Goal: Task Accomplishment & Management: Use online tool/utility

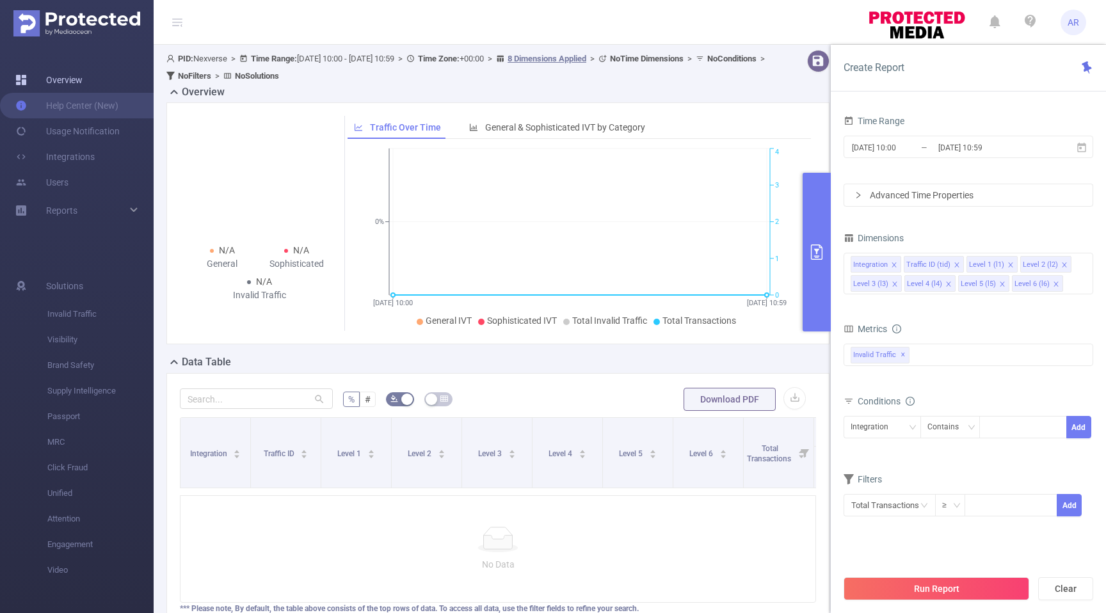
click at [79, 80] on link "Overview" at bounding box center [48, 80] width 67 height 26
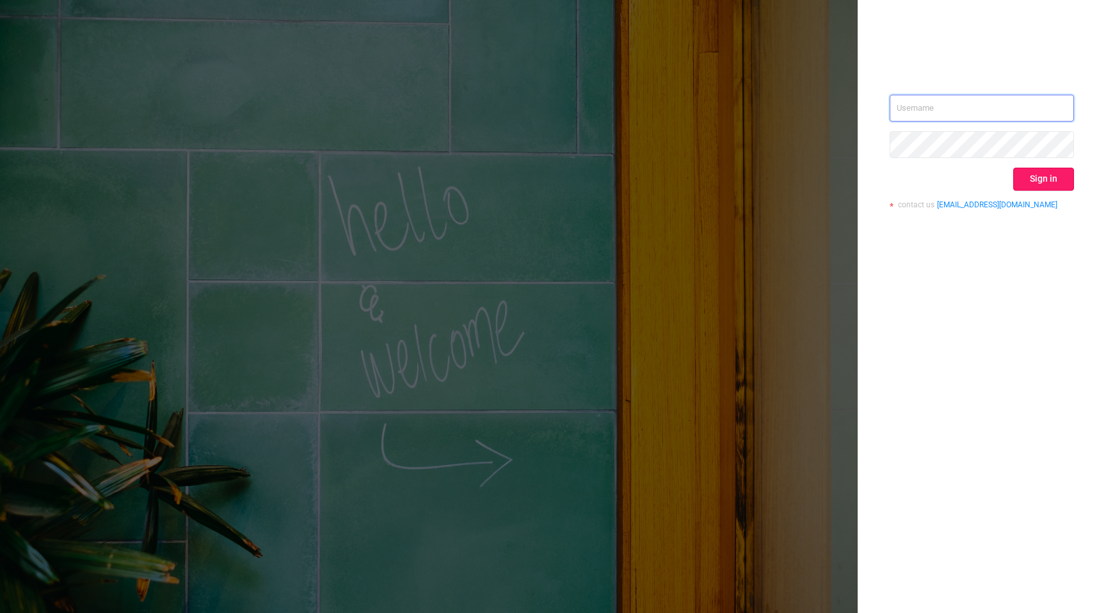
type input "[EMAIL_ADDRESS][DOMAIN_NAME]"
click at [1035, 182] on button "Sign in" at bounding box center [1043, 179] width 61 height 23
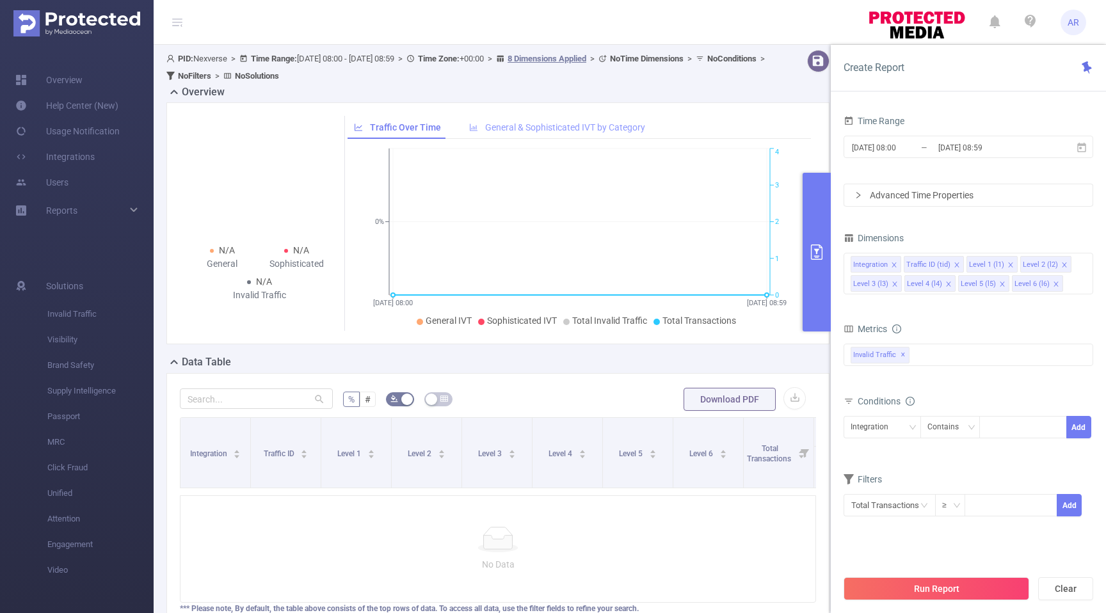
click at [564, 125] on span "General & Sophisticated IVT by Category" at bounding box center [565, 127] width 160 height 10
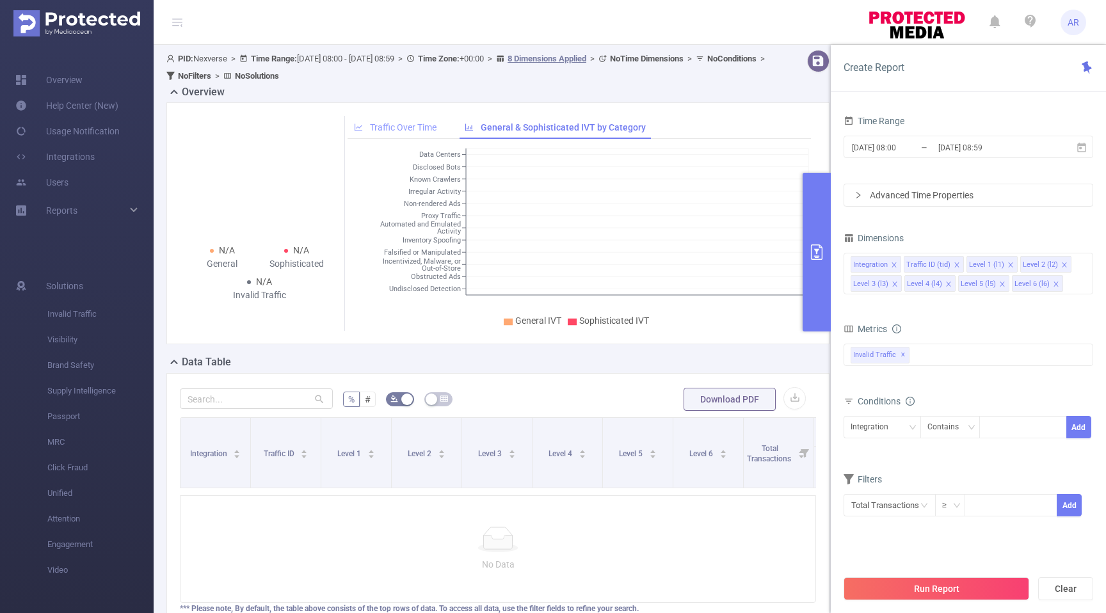
click at [428, 127] on span "Traffic Over Time" at bounding box center [403, 127] width 67 height 10
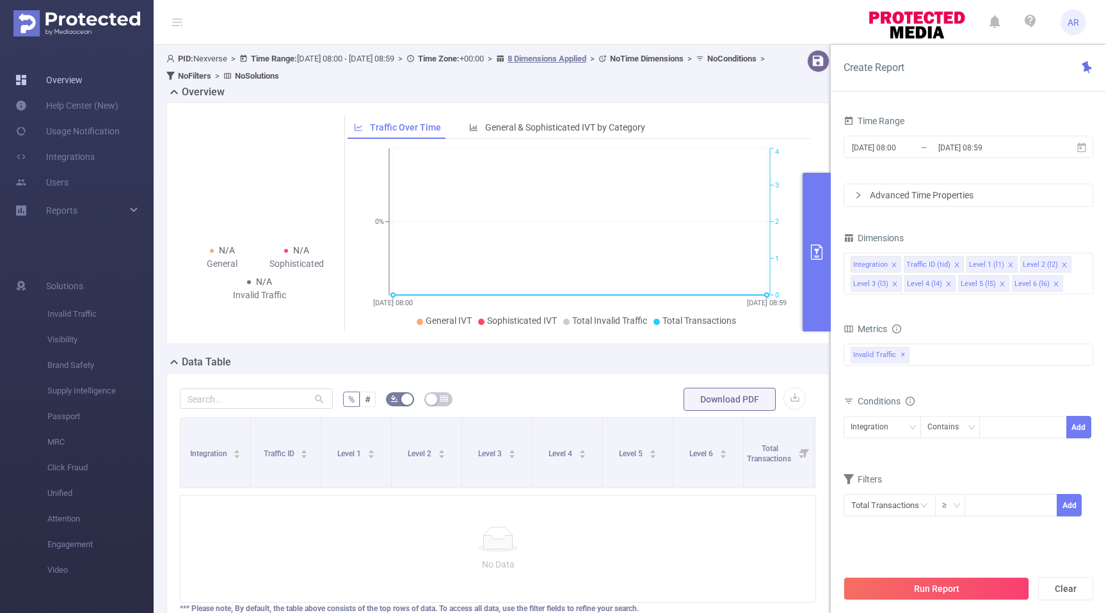
click at [75, 88] on link "Overview" at bounding box center [48, 80] width 67 height 26
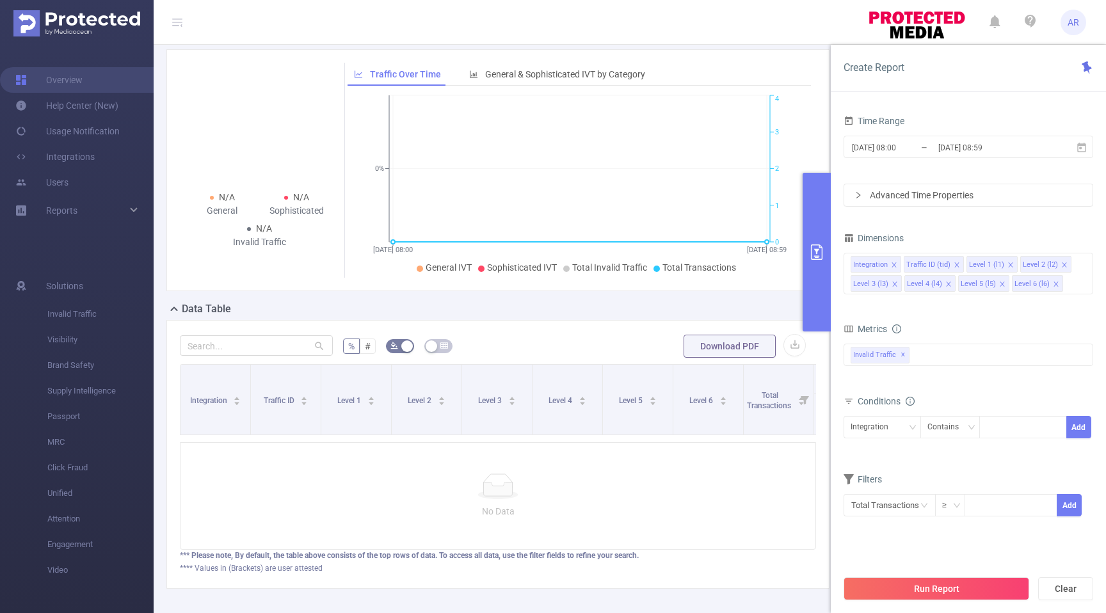
scroll to position [108, 0]
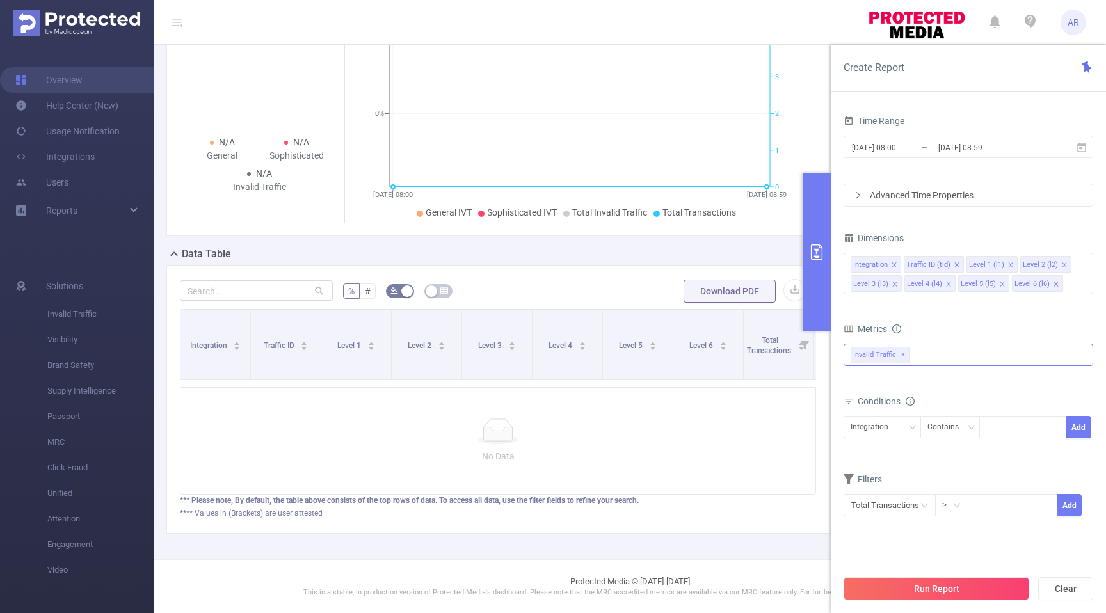
click at [961, 356] on div "Invalid Traffic ✕" at bounding box center [969, 355] width 250 height 22
click at [993, 314] on form "Dimensions Integration Traffic ID (tid) Level 1 (l1) Level 2 (l2) Level 3 (l3) …" at bounding box center [969, 381] width 250 height 304
click at [973, 187] on div "Advanced Time Properties" at bounding box center [968, 195] width 248 height 22
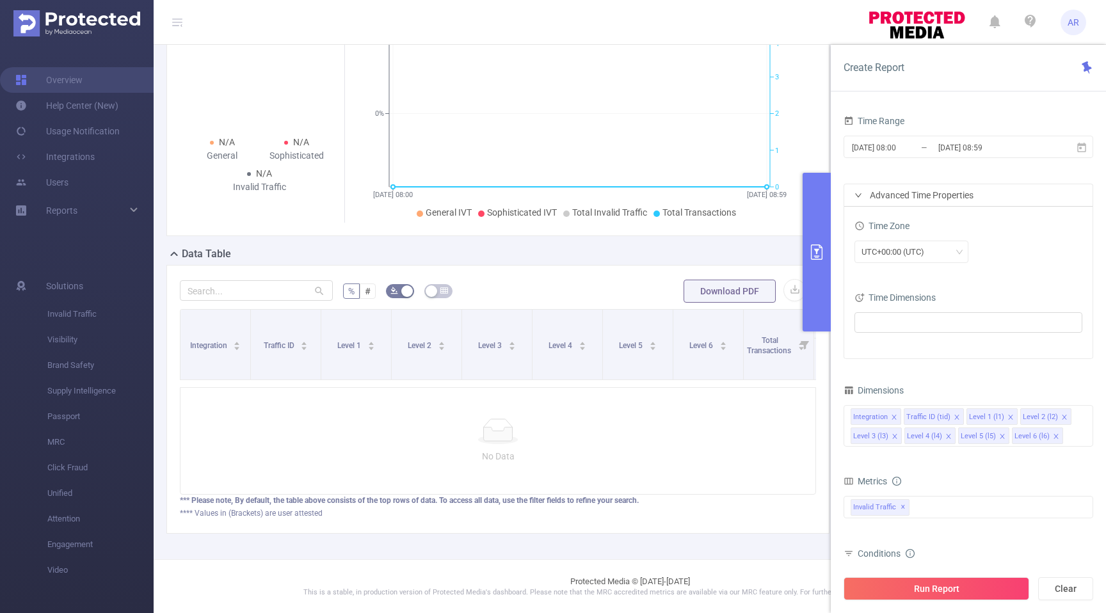
click at [970, 191] on div "Advanced Time Properties" at bounding box center [968, 195] width 248 height 22
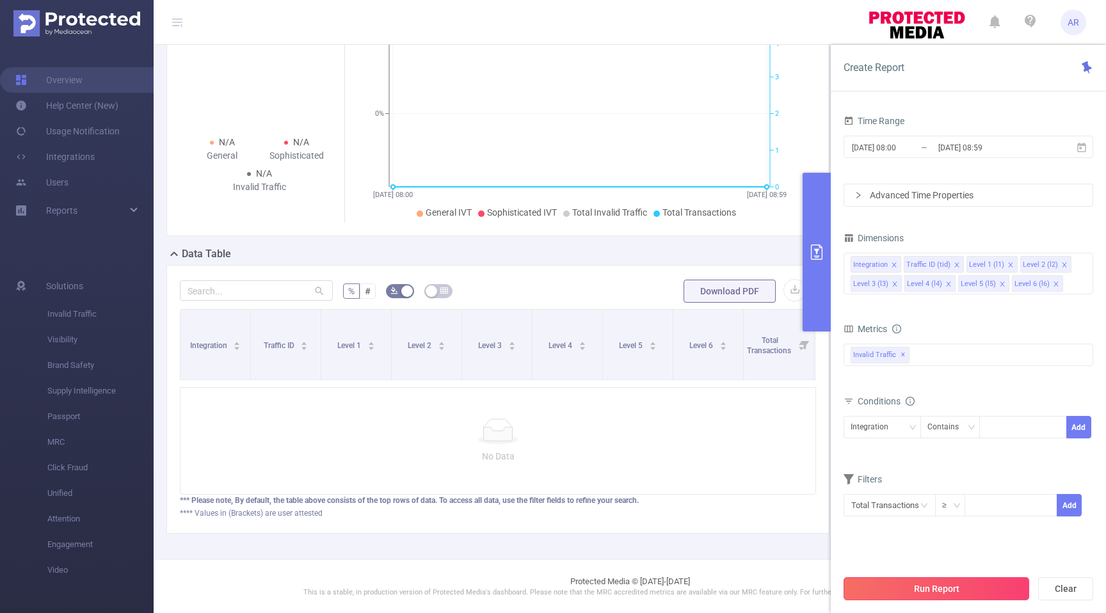
click at [959, 584] on button "Run Report" at bounding box center [937, 588] width 186 height 23
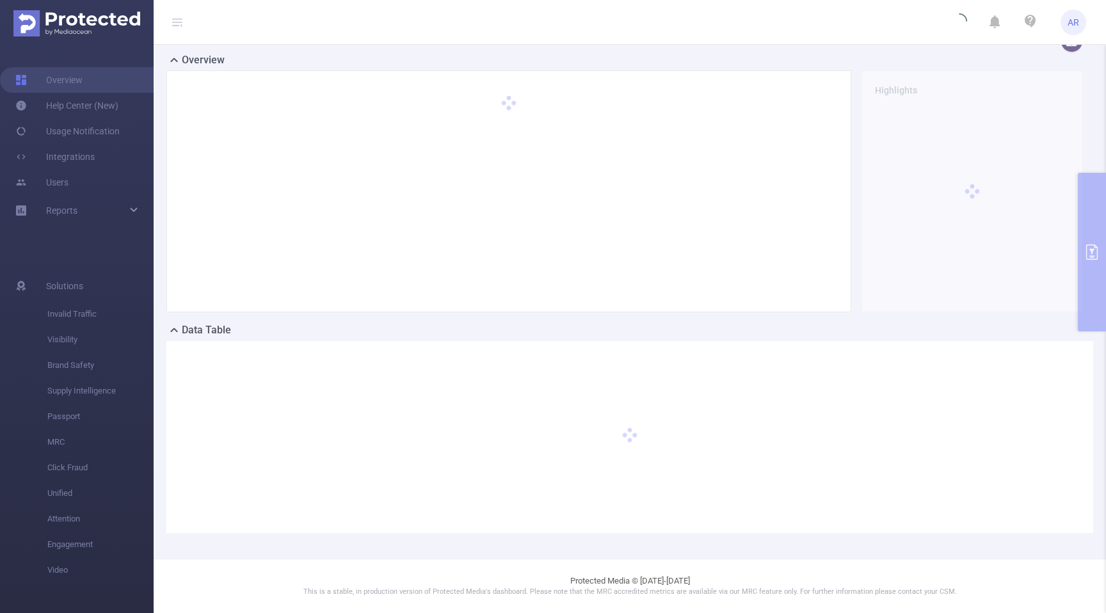
scroll to position [19, 0]
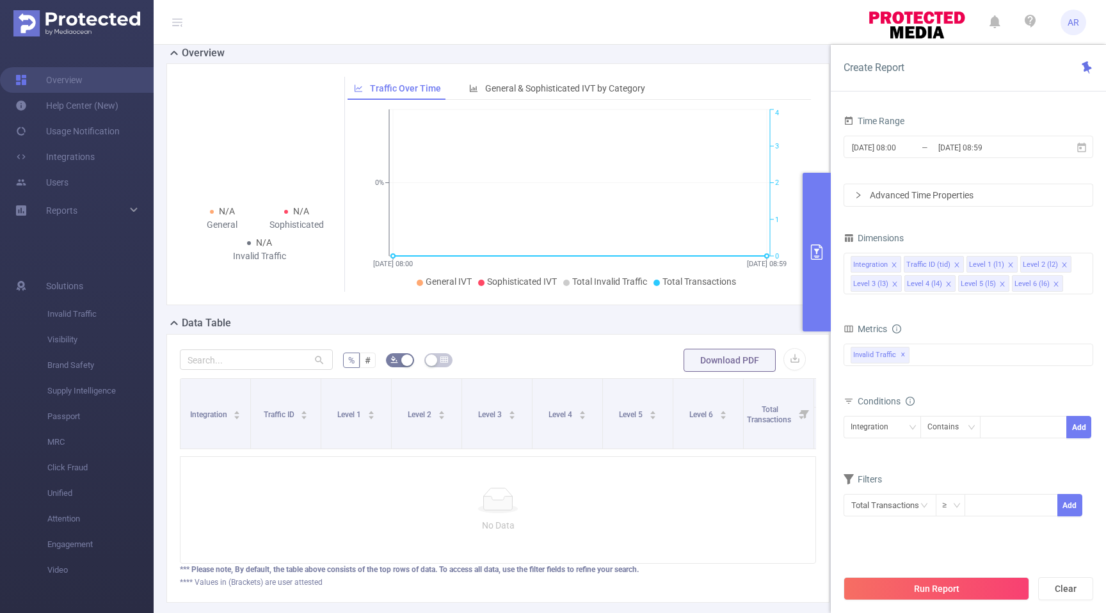
scroll to position [108, 0]
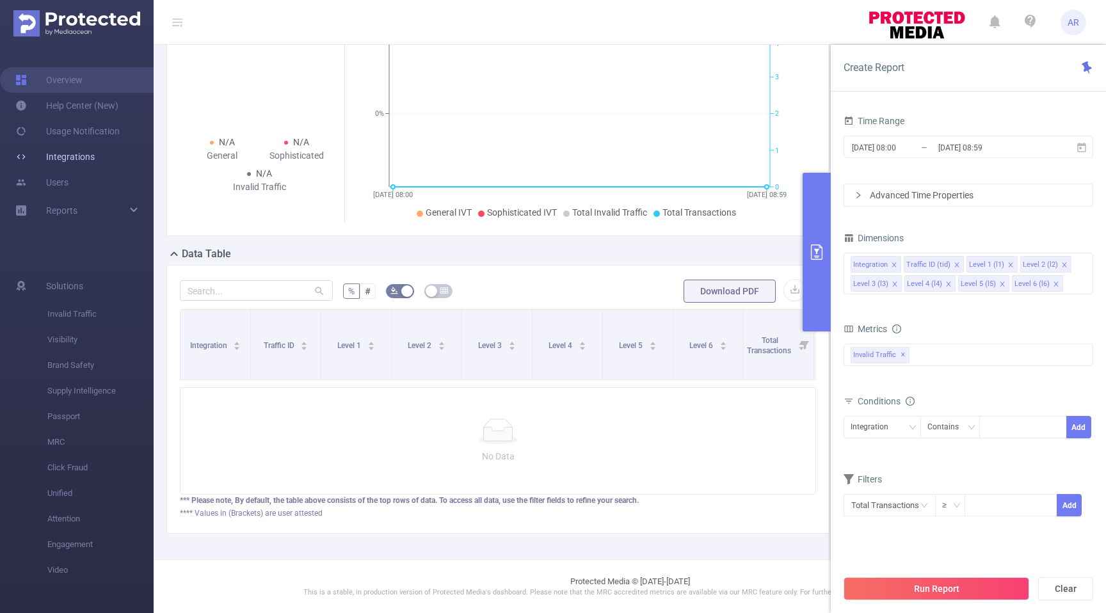
click at [78, 157] on link "Integrations" at bounding box center [54, 157] width 79 height 26
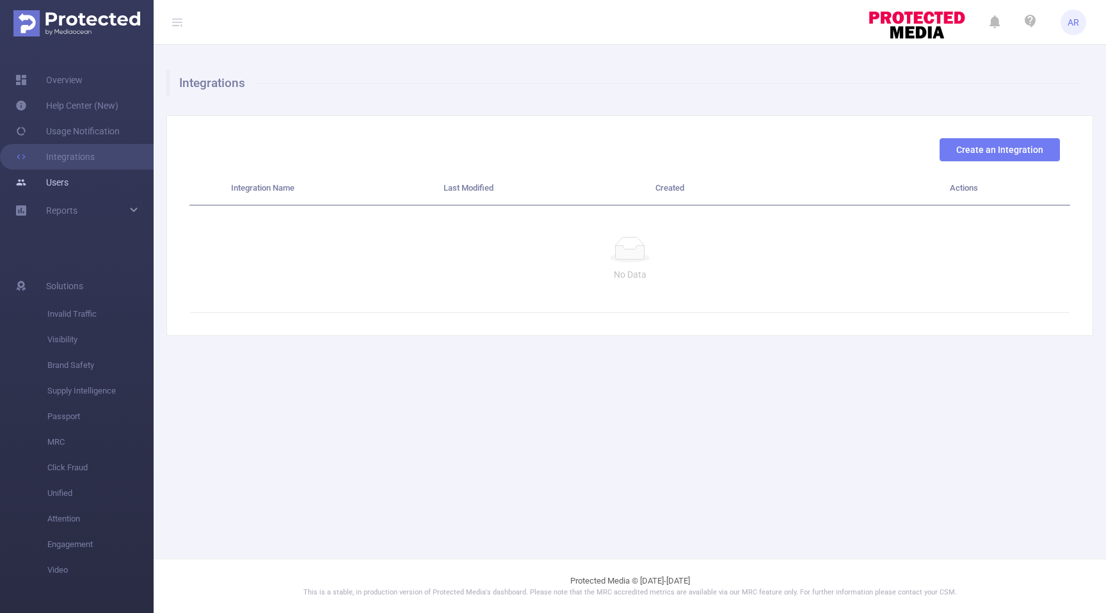
click at [68, 178] on link "Users" at bounding box center [41, 183] width 53 height 26
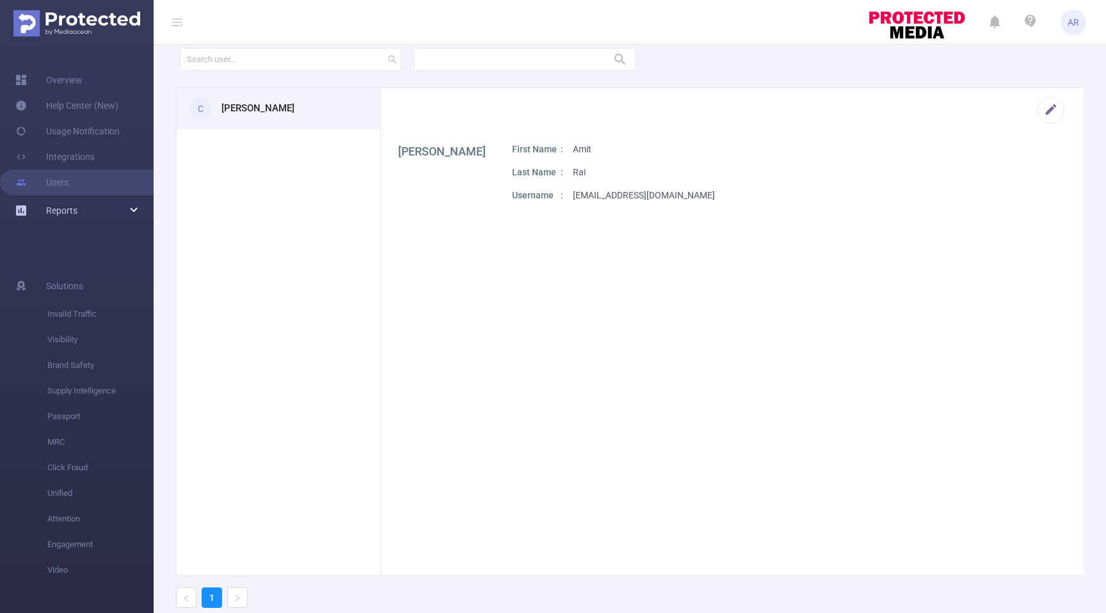
click at [58, 206] on span "Reports" at bounding box center [61, 210] width 31 height 10
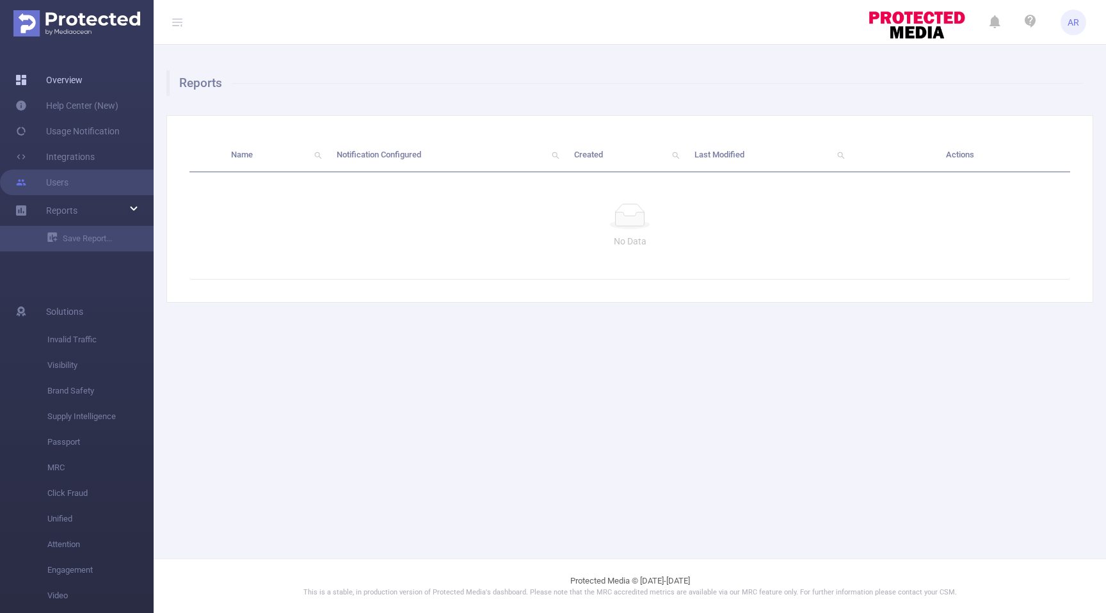
click at [77, 77] on link "Overview" at bounding box center [48, 80] width 67 height 26
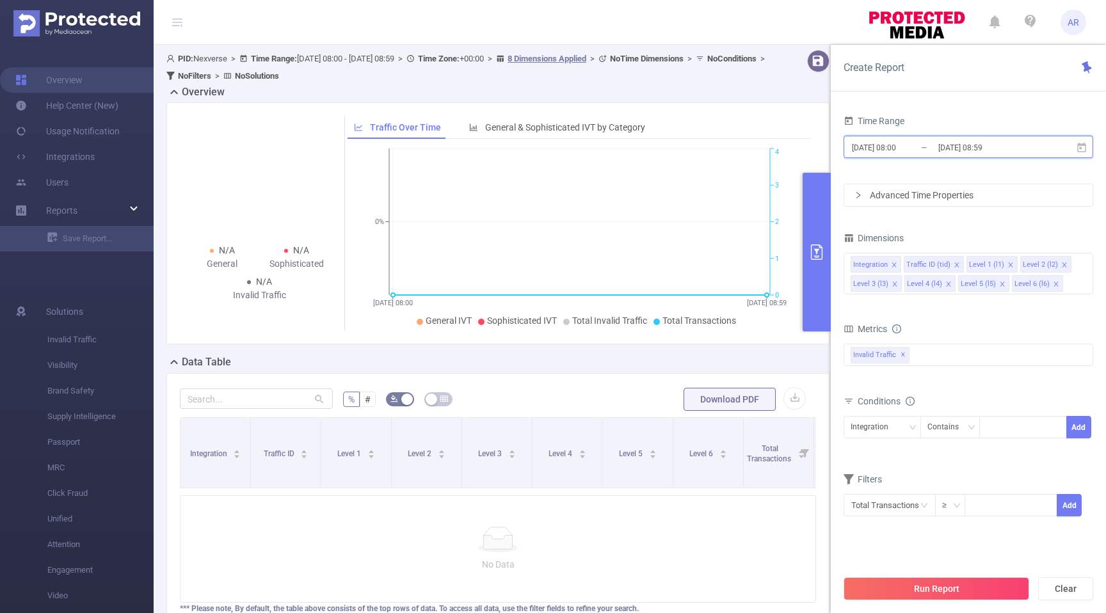
click at [1080, 146] on icon at bounding box center [1082, 148] width 12 height 12
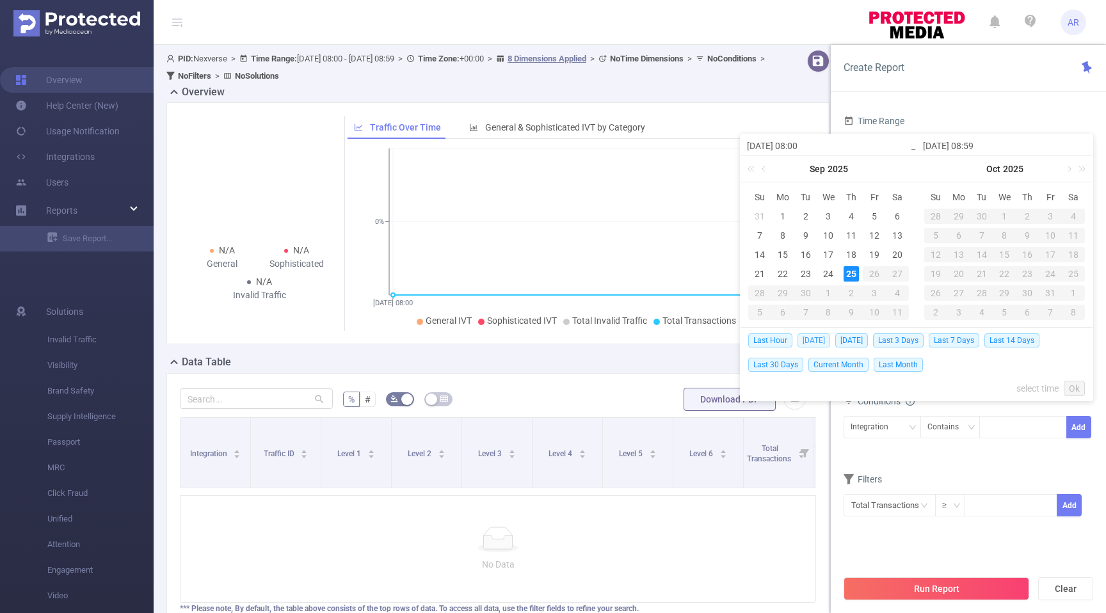
click at [815, 338] on span "[DATE]" at bounding box center [813, 340] width 33 height 14
type input "[DATE] 00:00"
type input "[DATE] 23:59"
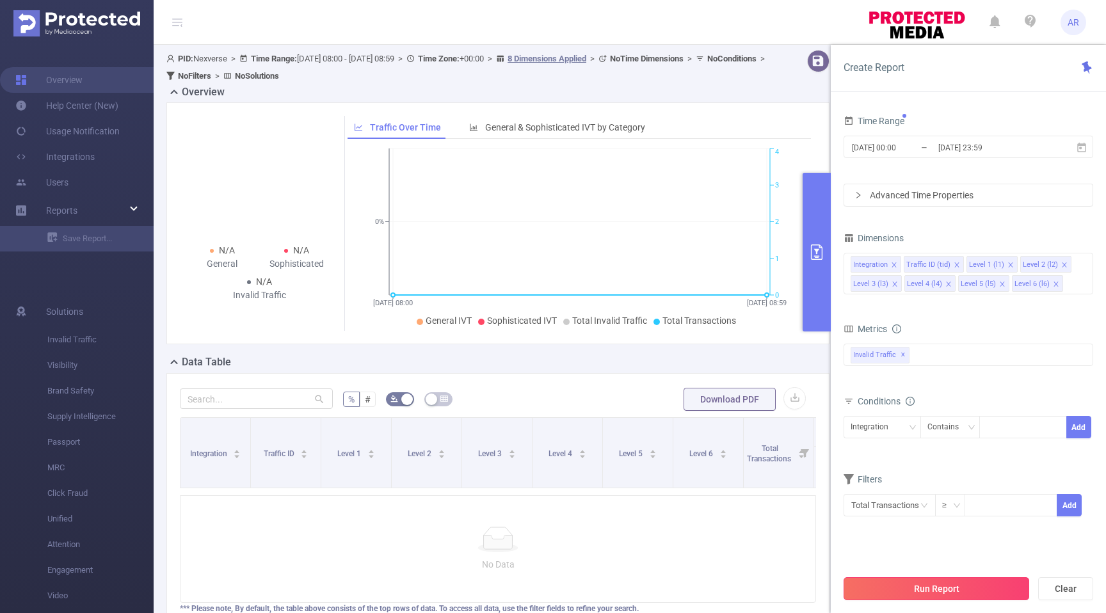
click at [912, 589] on button "Run Report" at bounding box center [937, 588] width 186 height 23
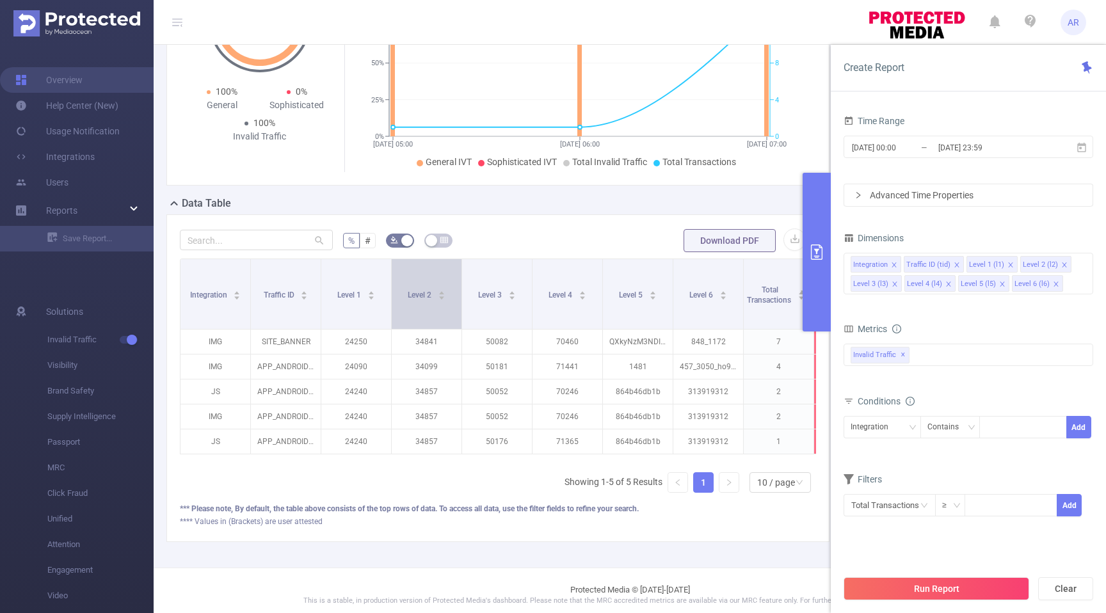
click at [413, 300] on div "Level 2" at bounding box center [427, 293] width 38 height 13
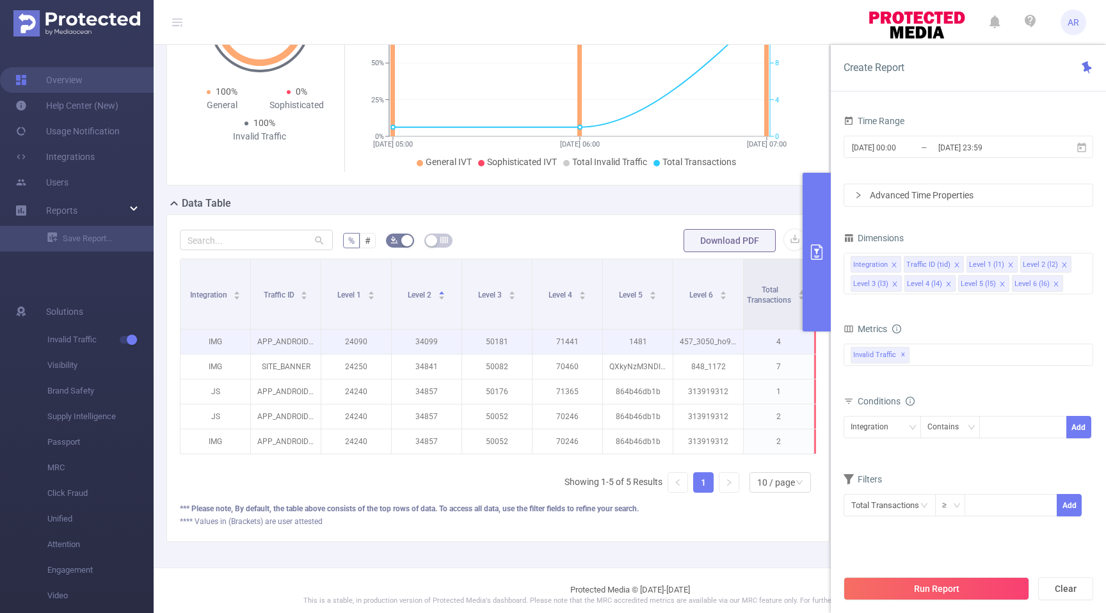
click at [404, 340] on p "34099" at bounding box center [427, 342] width 70 height 24
click at [223, 340] on p "IMG" at bounding box center [215, 342] width 70 height 24
click at [284, 341] on p "APP_ANDROID_NATIVE" at bounding box center [286, 342] width 70 height 24
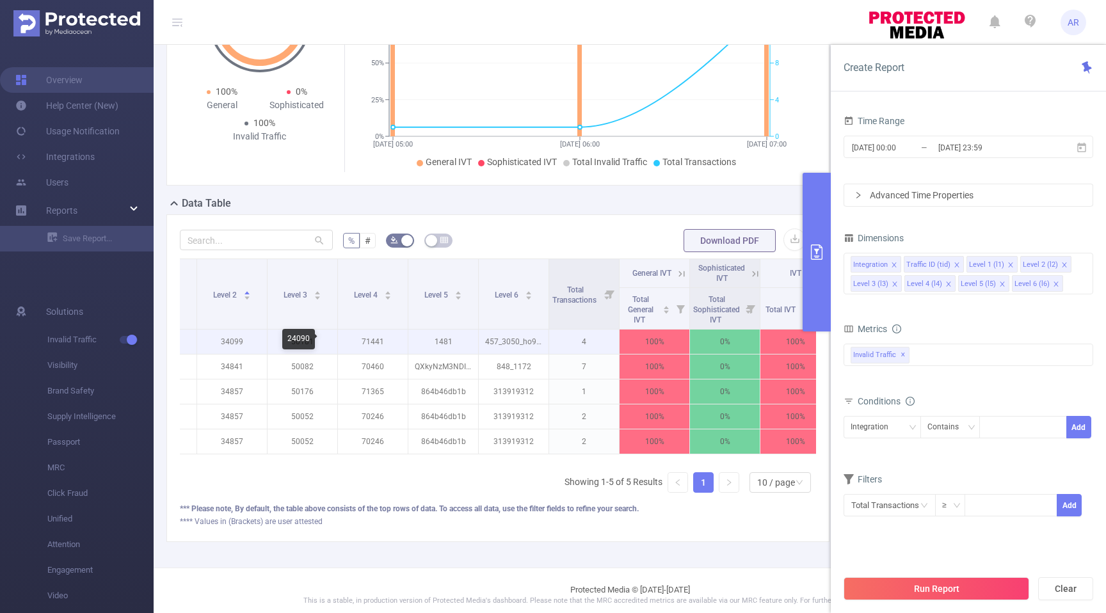
scroll to position [0, 212]
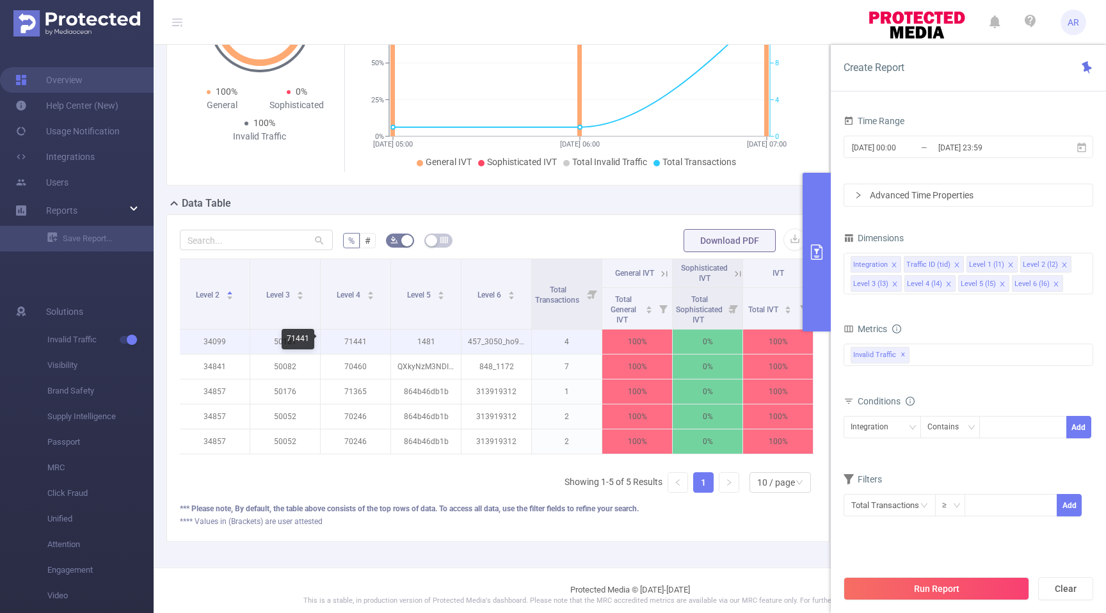
click at [462, 338] on p "457_3050_ho9bLJCxufEpkk3FHqHc" at bounding box center [496, 342] width 70 height 24
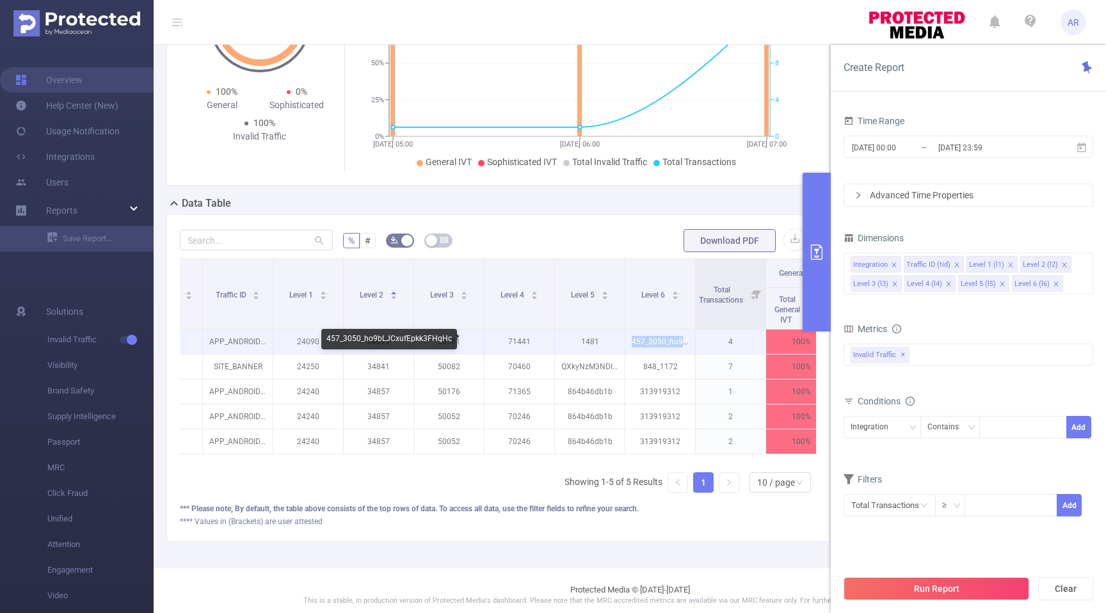
scroll to position [0, 0]
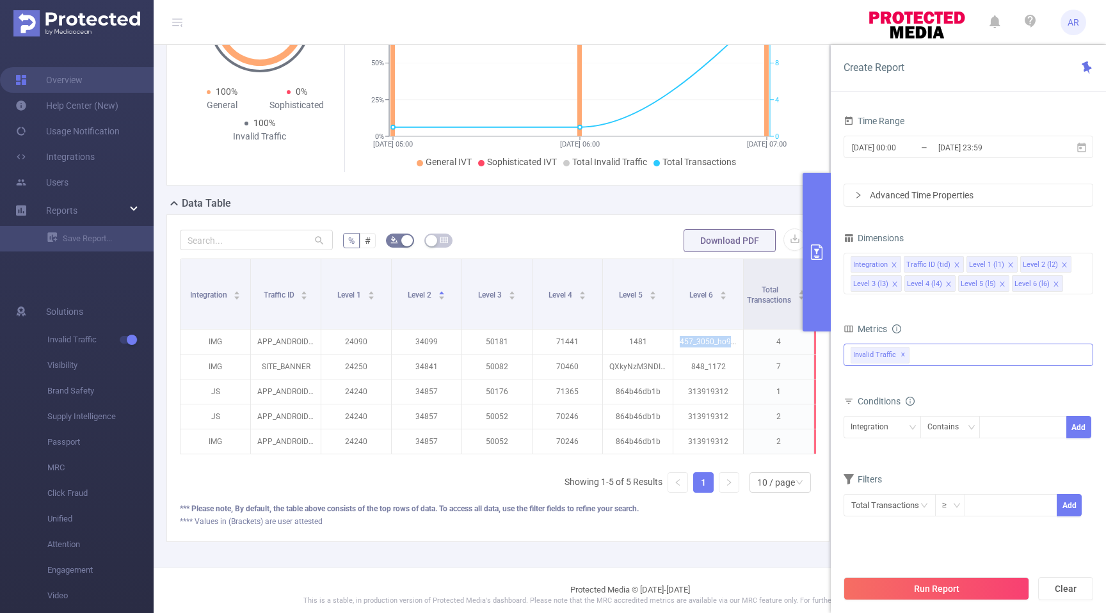
click at [950, 357] on div "Invalid Traffic ✕" at bounding box center [969, 355] width 250 height 22
click at [853, 362] on icon "icon: caret-down" at bounding box center [852, 361] width 6 height 6
click at [853, 360] on icon "icon: caret-down" at bounding box center [852, 361] width 4 height 3
click at [969, 312] on form "Dimensions Integration Traffic ID (tid) Level 1 (l1) Level 2 (l2) Level 3 (l3) …" at bounding box center [969, 381] width 250 height 304
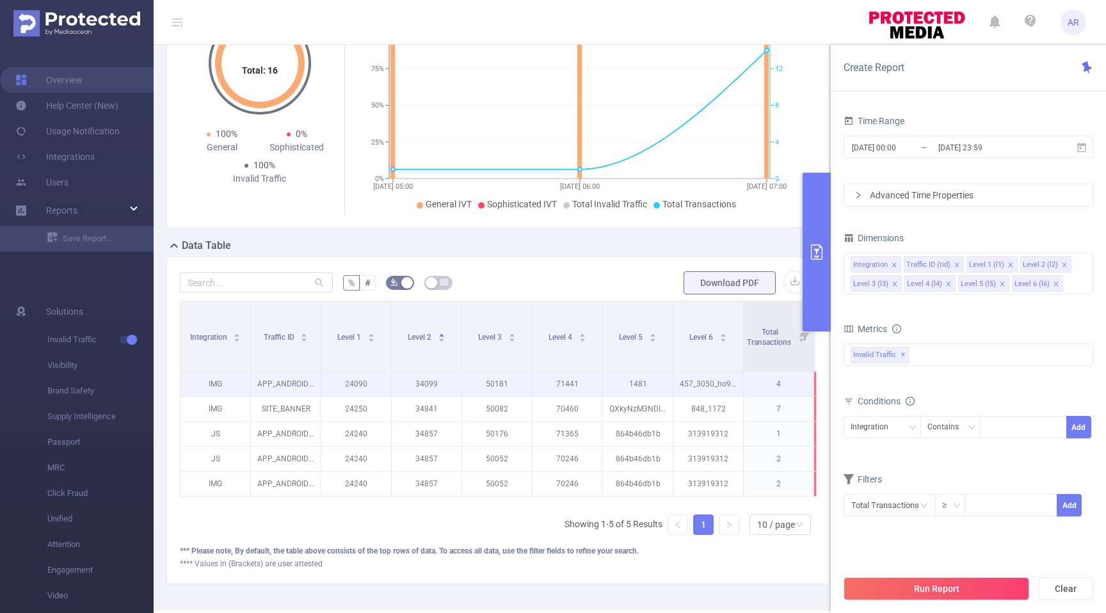
scroll to position [167, 0]
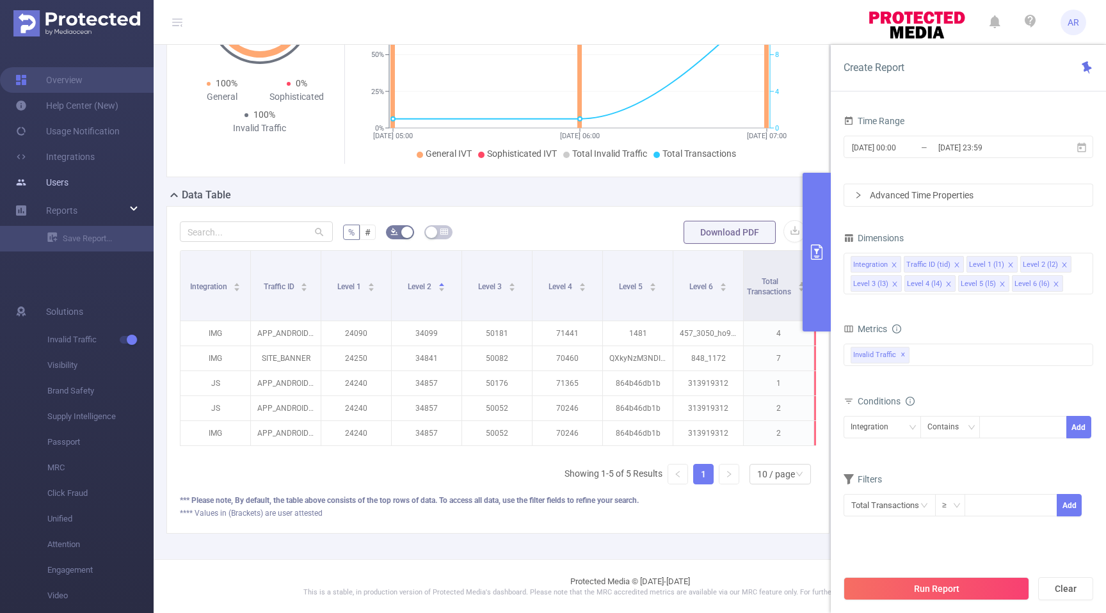
click at [68, 178] on link "Users" at bounding box center [41, 183] width 53 height 26
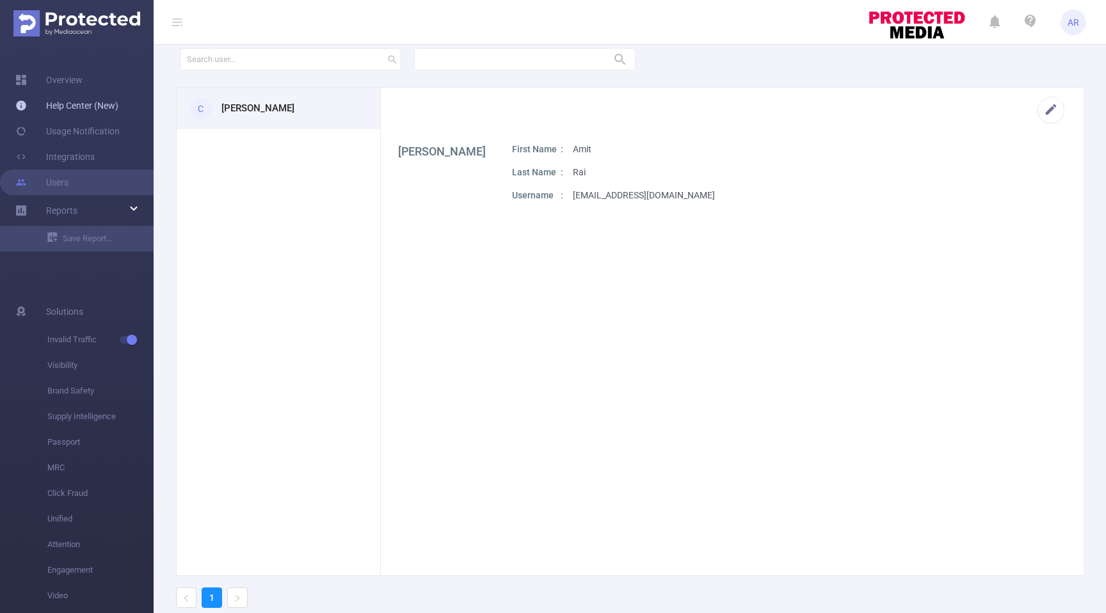
click at [79, 98] on link "Help Center (New)" at bounding box center [66, 106] width 103 height 26
